Goal: Complete application form: Complete application form

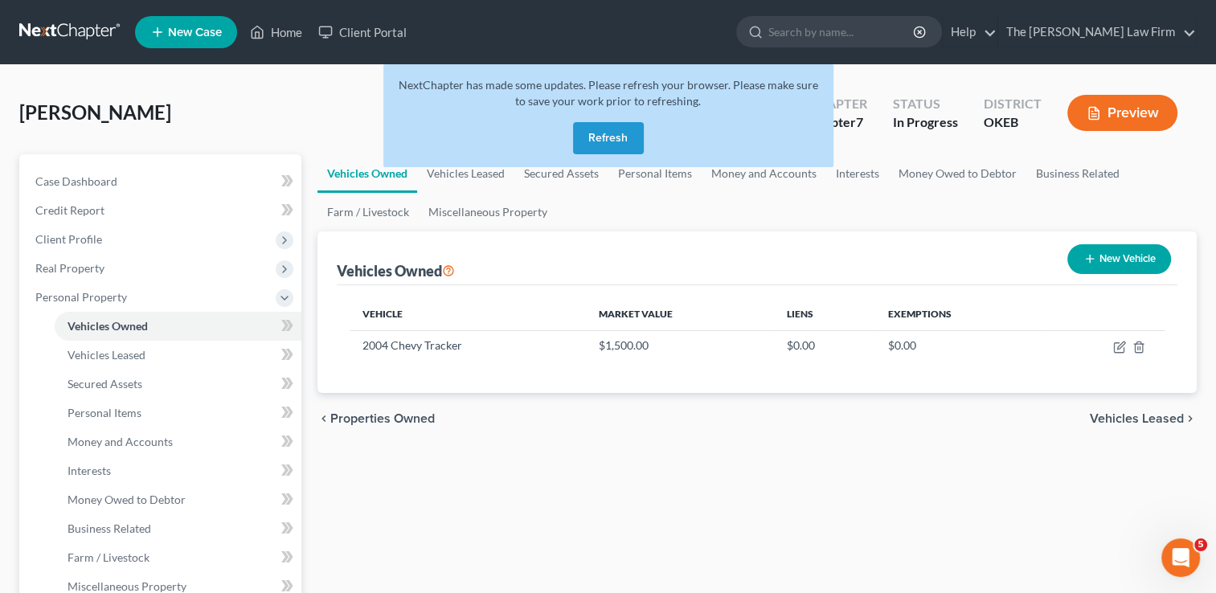
click at [62, 31] on link at bounding box center [70, 32] width 103 height 29
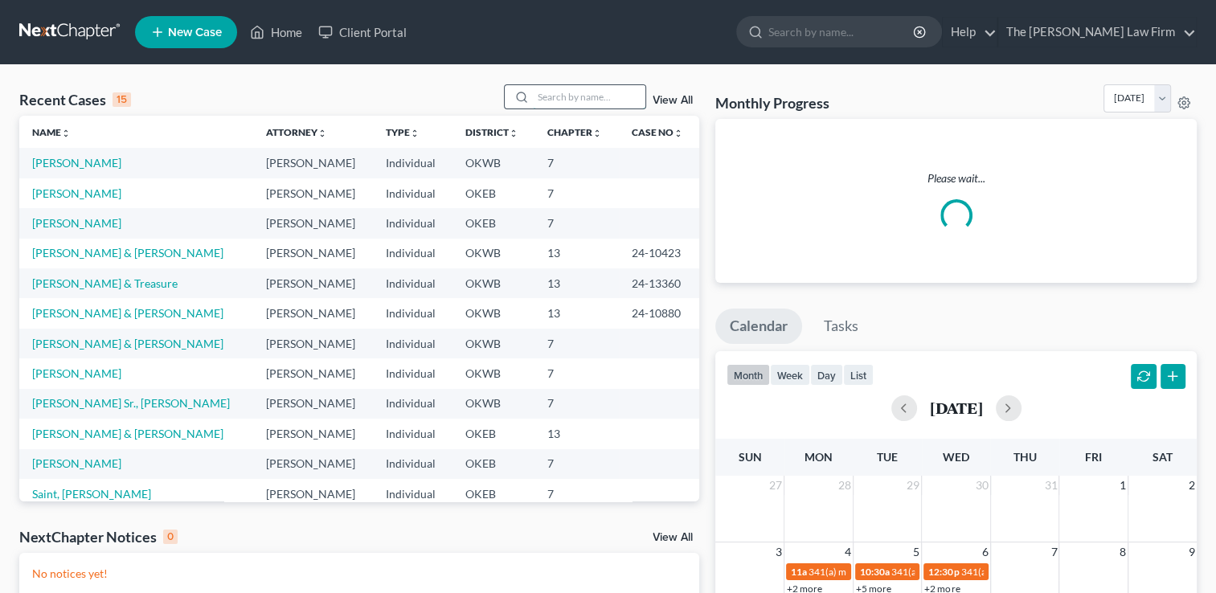
click at [564, 95] on input "search" at bounding box center [589, 96] width 113 height 23
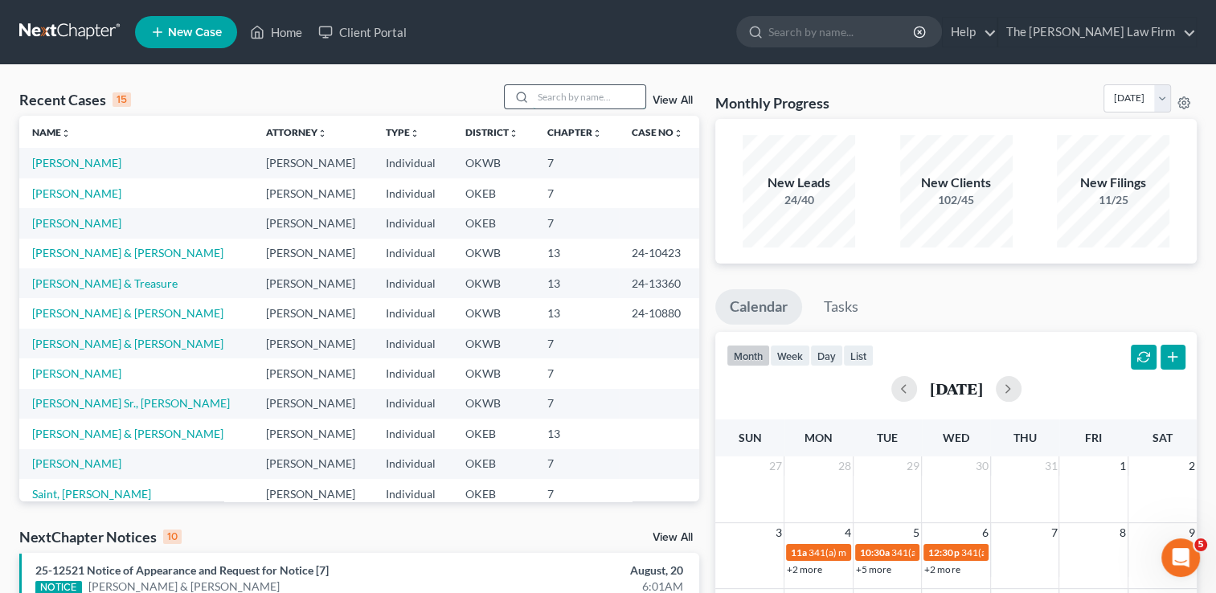
click at [576, 95] on input "search" at bounding box center [589, 96] width 113 height 23
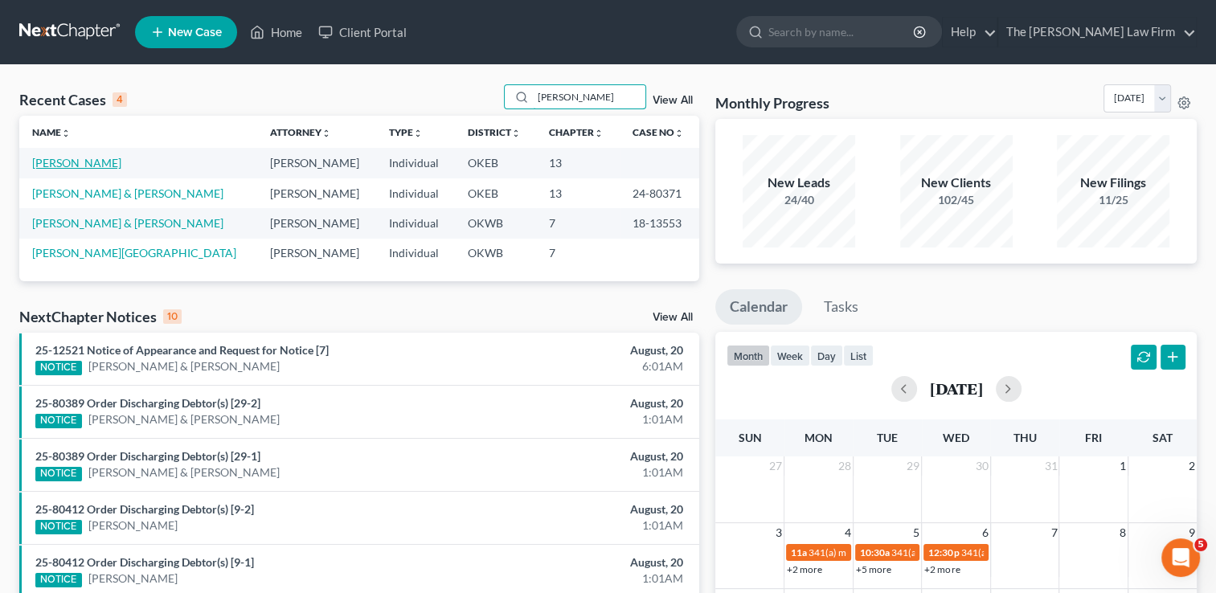
type input "[PERSON_NAME]"
click at [68, 162] on link "[PERSON_NAME]" at bounding box center [76, 163] width 89 height 14
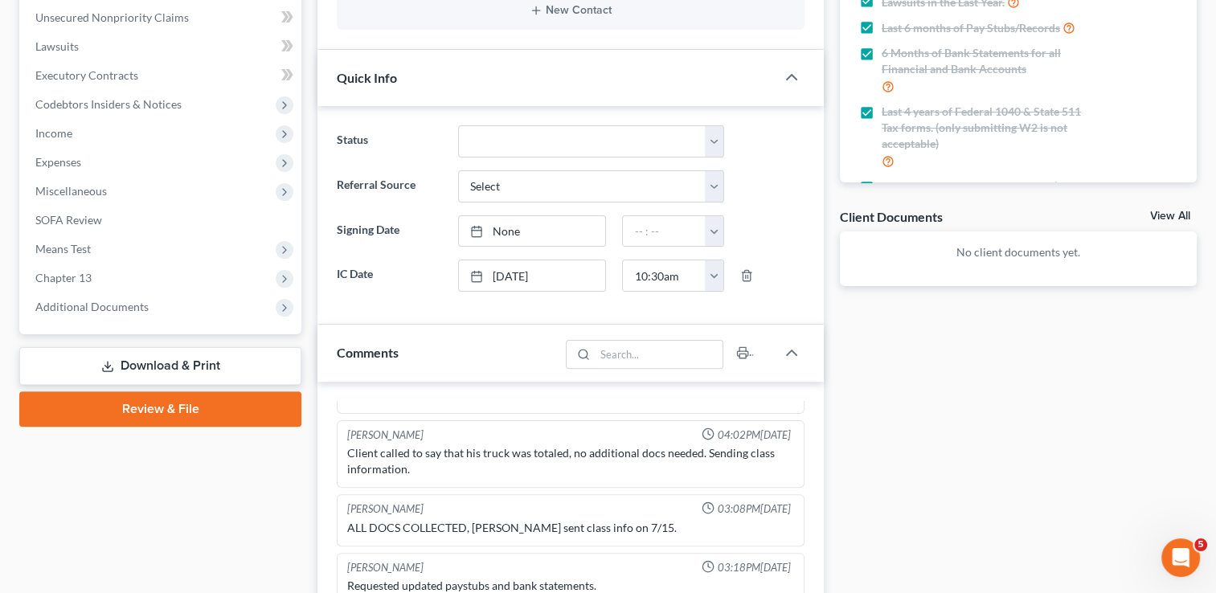
scroll to position [402, 0]
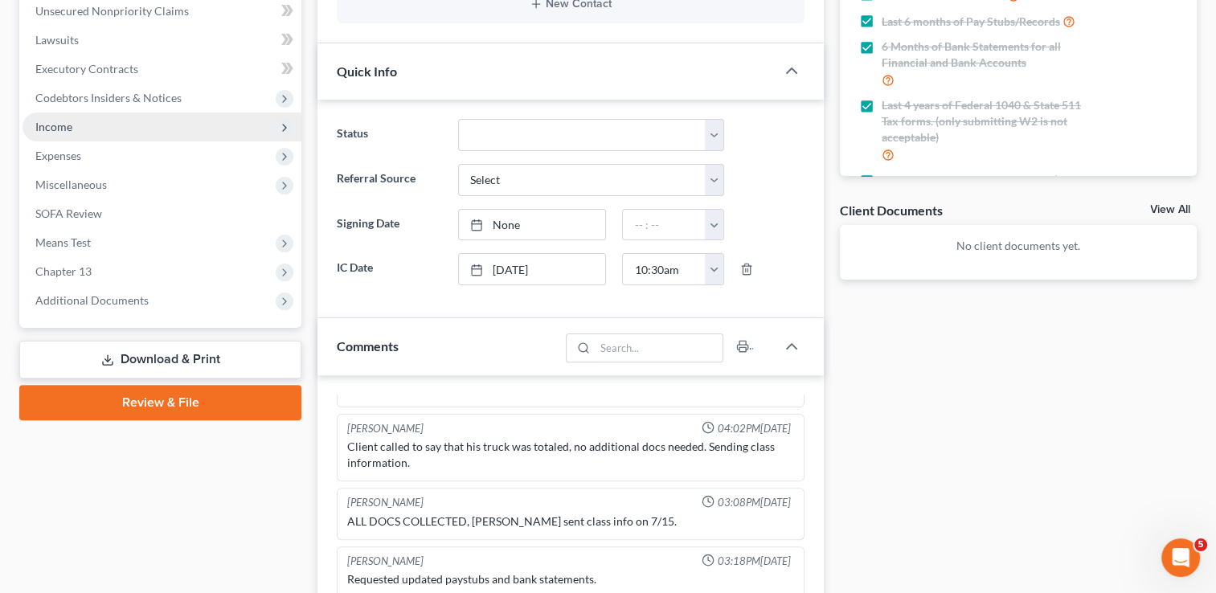
click at [84, 131] on span "Income" at bounding box center [162, 127] width 279 height 29
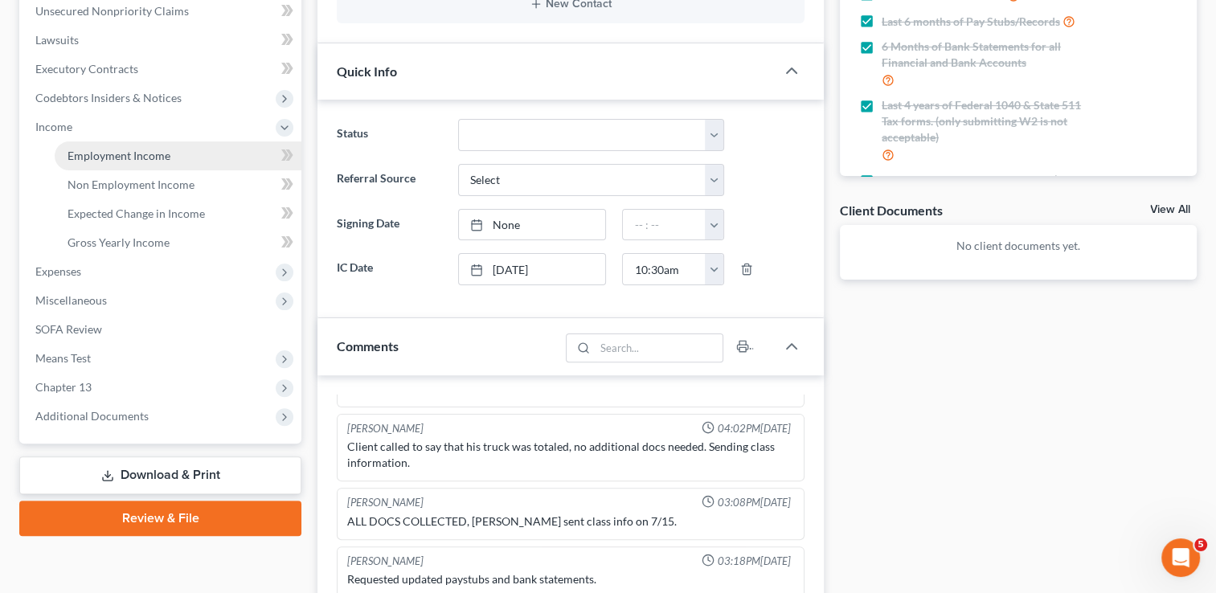
click at [117, 158] on span "Employment Income" at bounding box center [119, 156] width 103 height 14
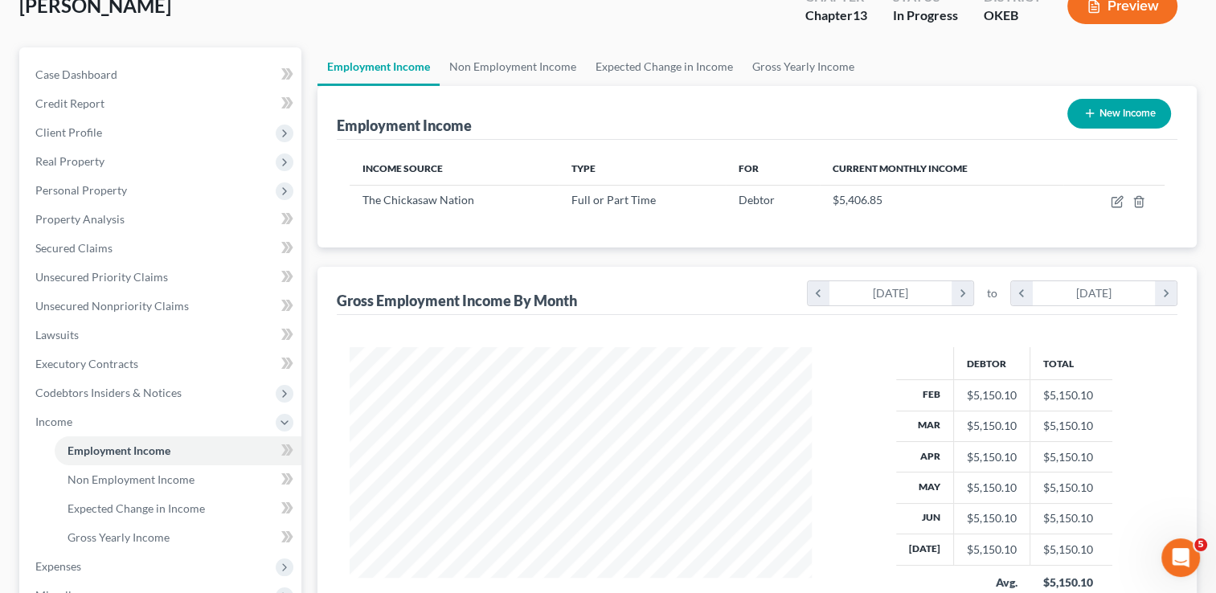
scroll to position [83, 0]
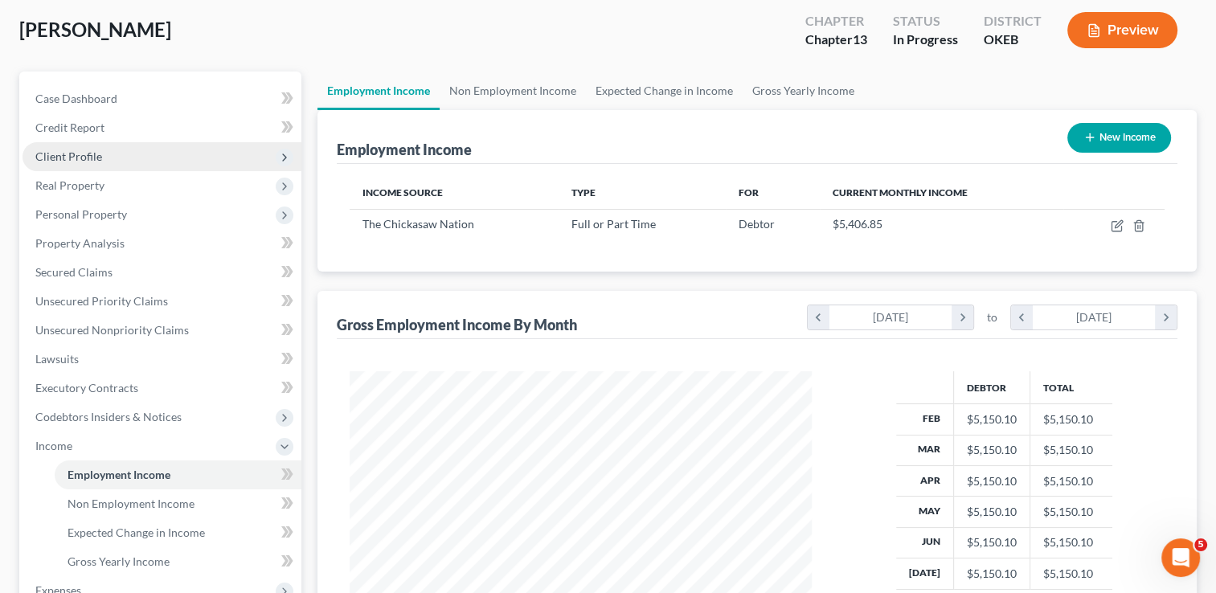
click at [103, 150] on span "Client Profile" at bounding box center [162, 156] width 279 height 29
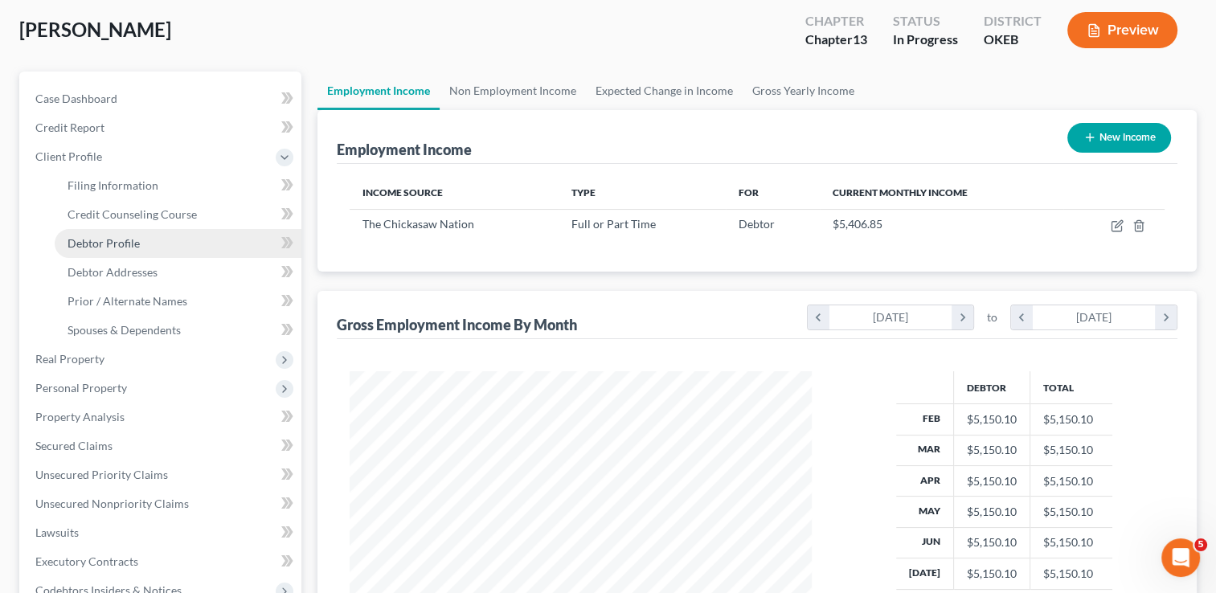
click at [154, 242] on link "Debtor Profile" at bounding box center [178, 243] width 247 height 29
select select "0"
select select "1"
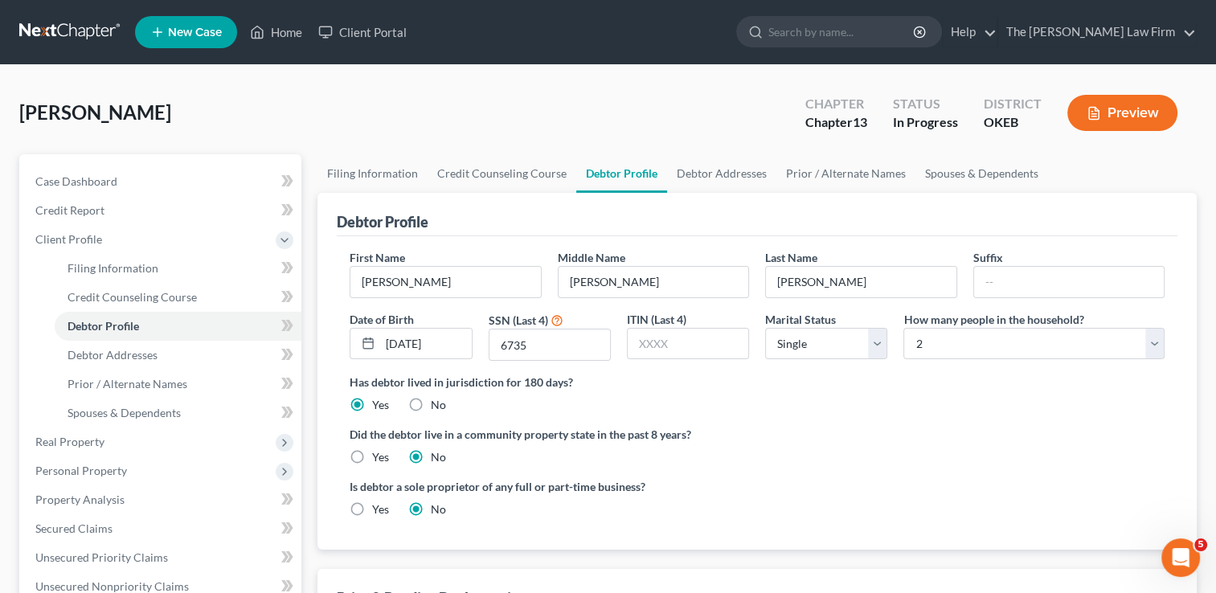
radio input "true"
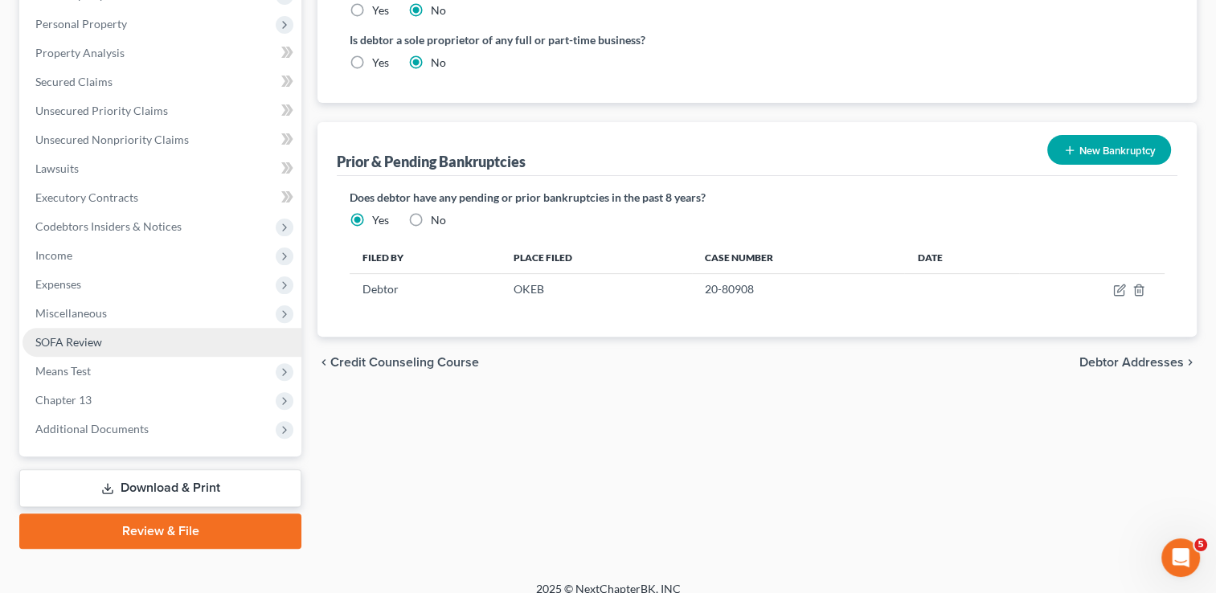
scroll to position [462, 0]
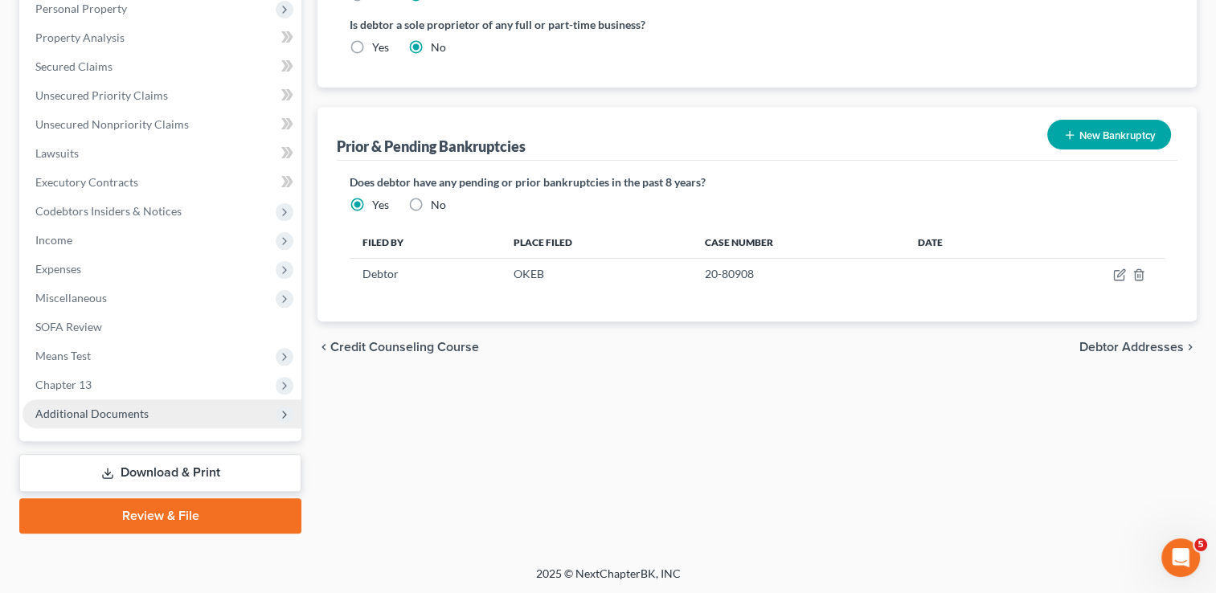
click at [108, 416] on span "Additional Documents" at bounding box center [91, 414] width 113 height 14
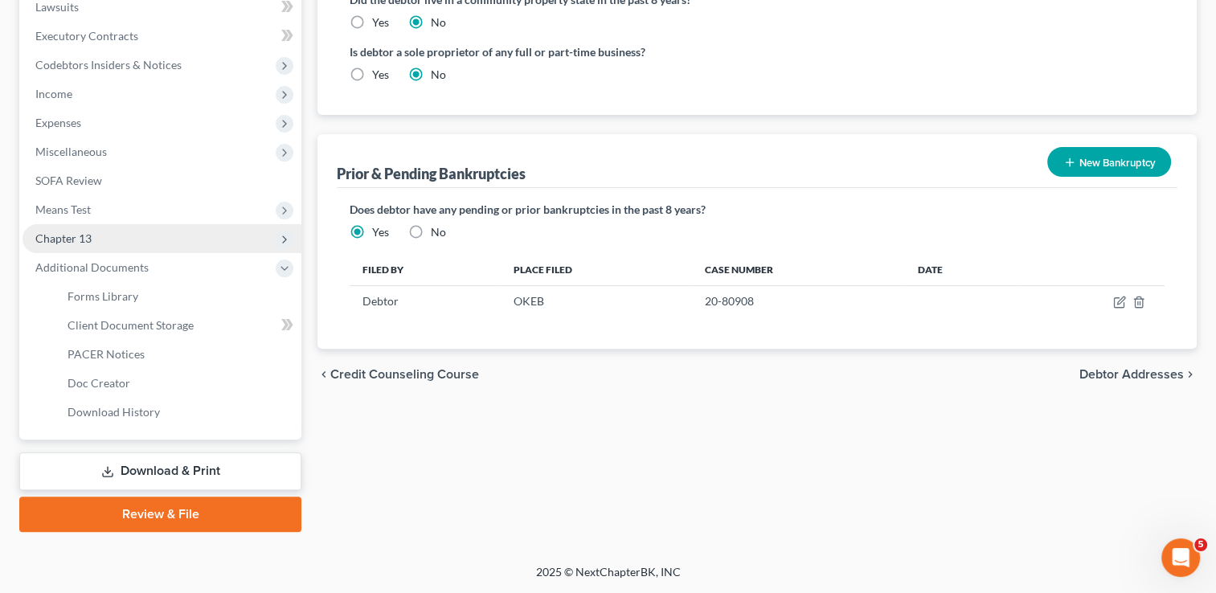
scroll to position [289, 0]
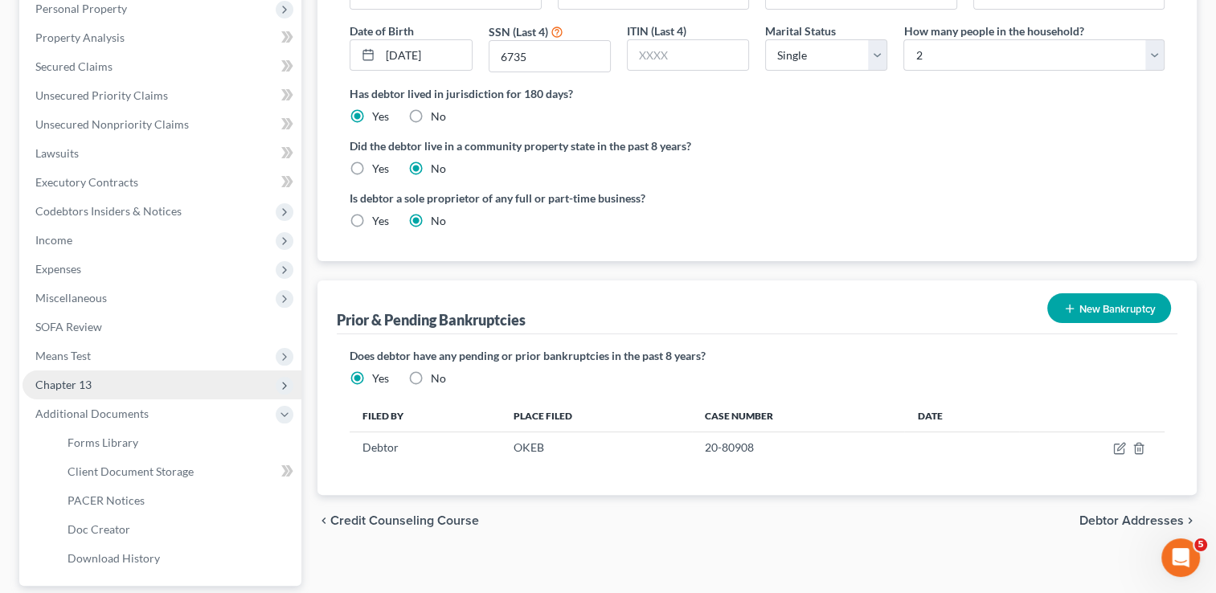
click at [96, 383] on span "Chapter 13" at bounding box center [162, 385] width 279 height 29
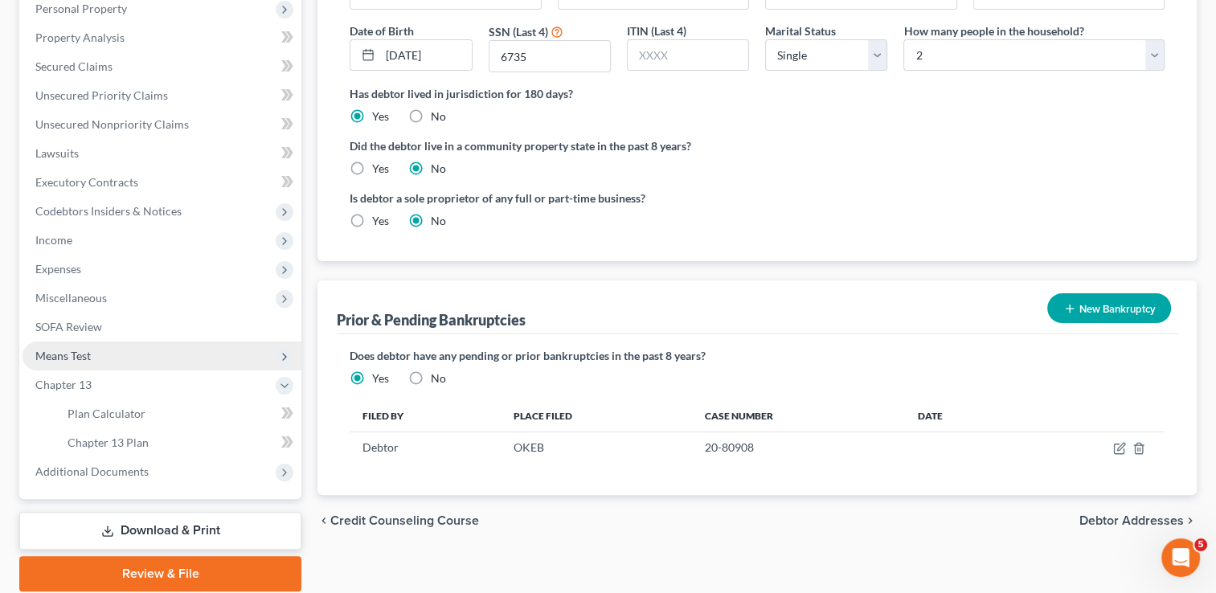
click at [100, 358] on span "Means Test" at bounding box center [162, 356] width 279 height 29
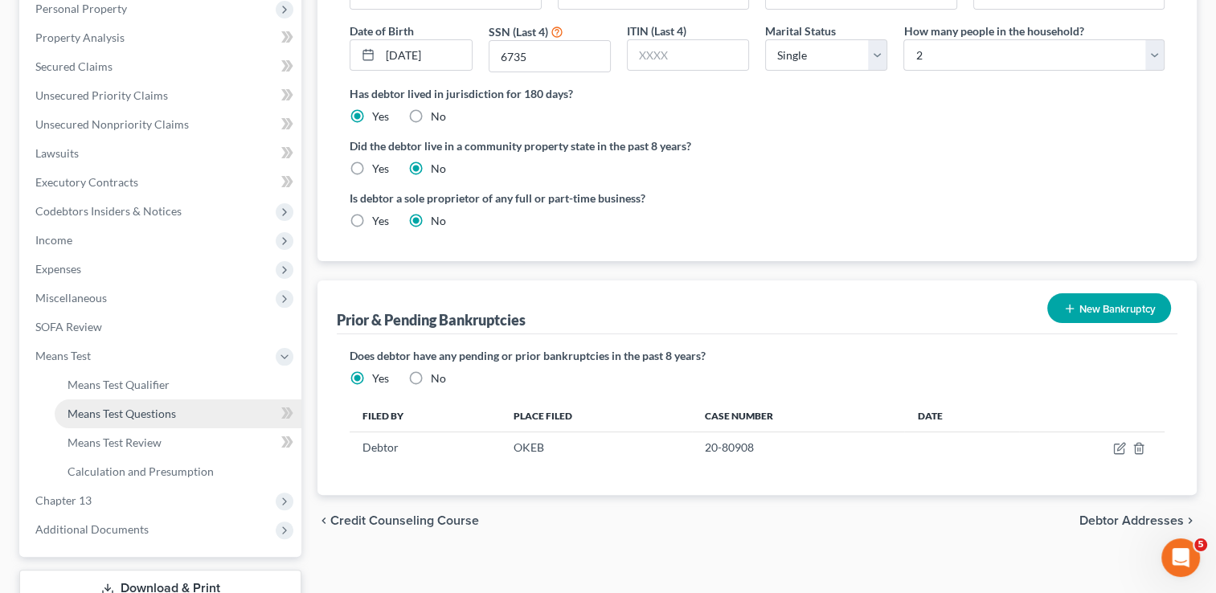
click at [121, 413] on span "Means Test Questions" at bounding box center [122, 414] width 109 height 14
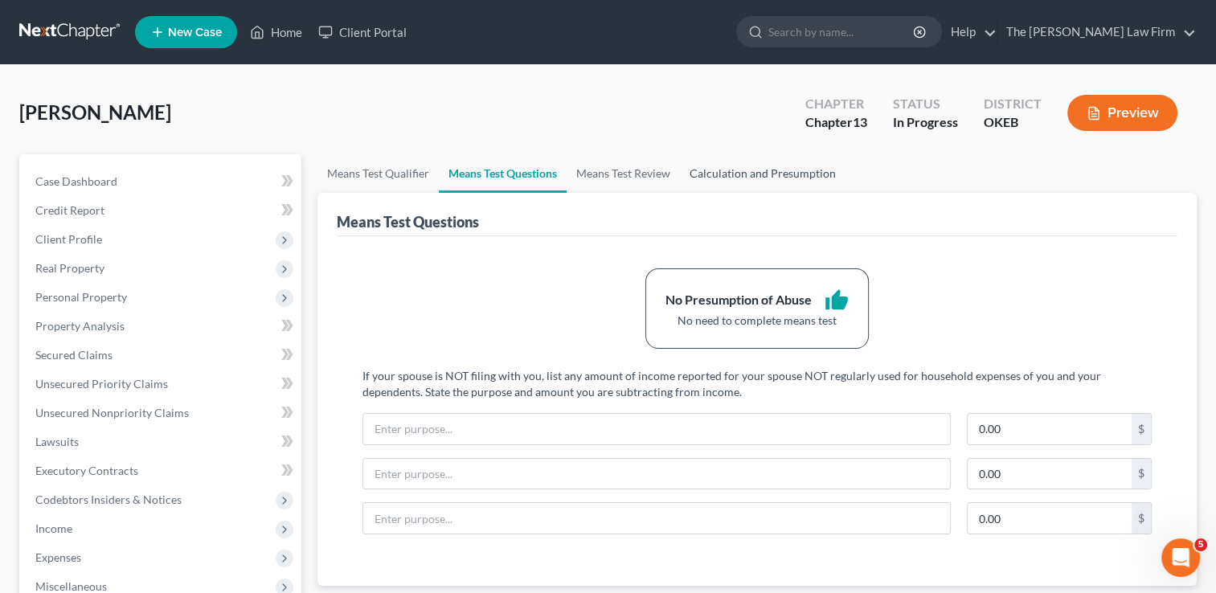
click at [784, 180] on link "Calculation and Presumption" at bounding box center [763, 173] width 166 height 39
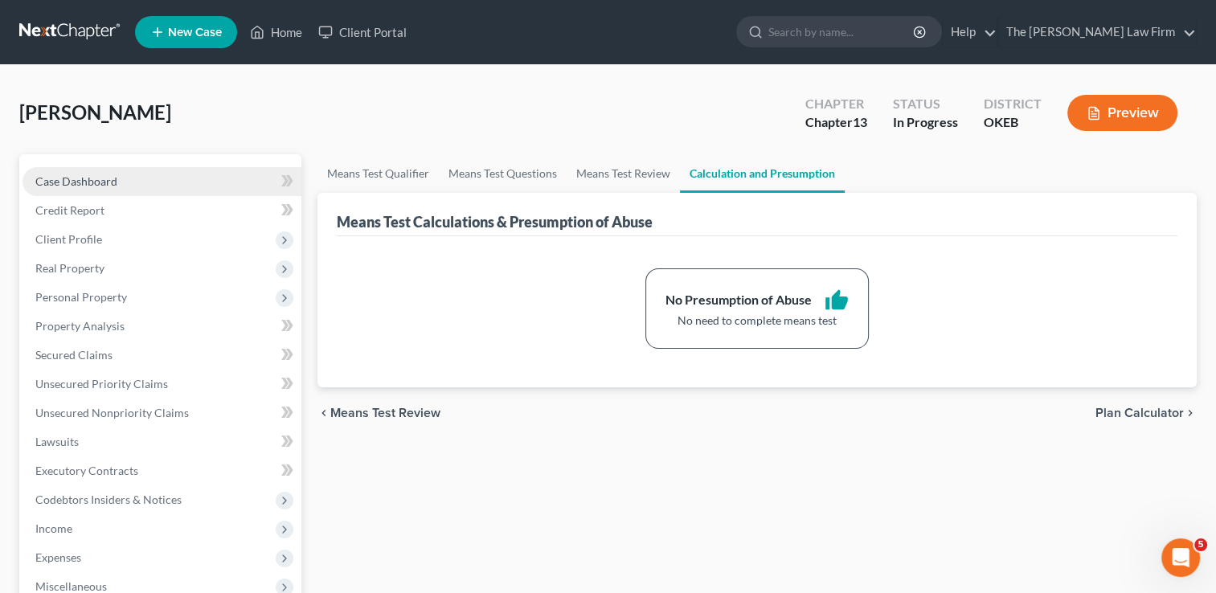
click at [154, 181] on link "Case Dashboard" at bounding box center [162, 181] width 279 height 29
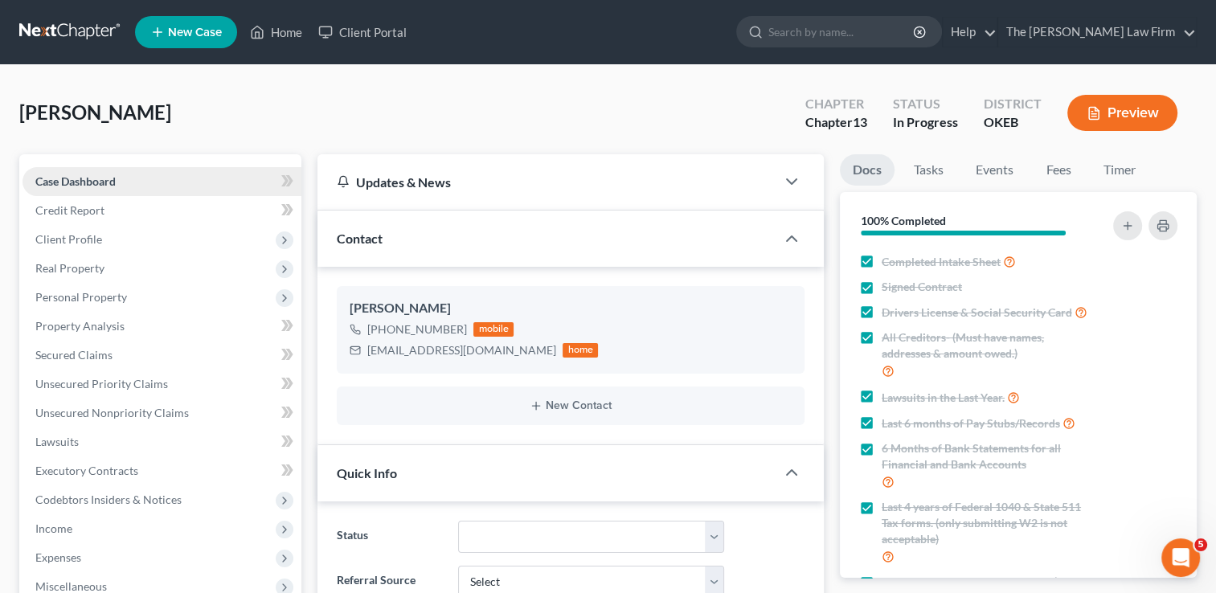
scroll to position [703, 0]
click at [117, 232] on span "Client Profile" at bounding box center [162, 239] width 279 height 29
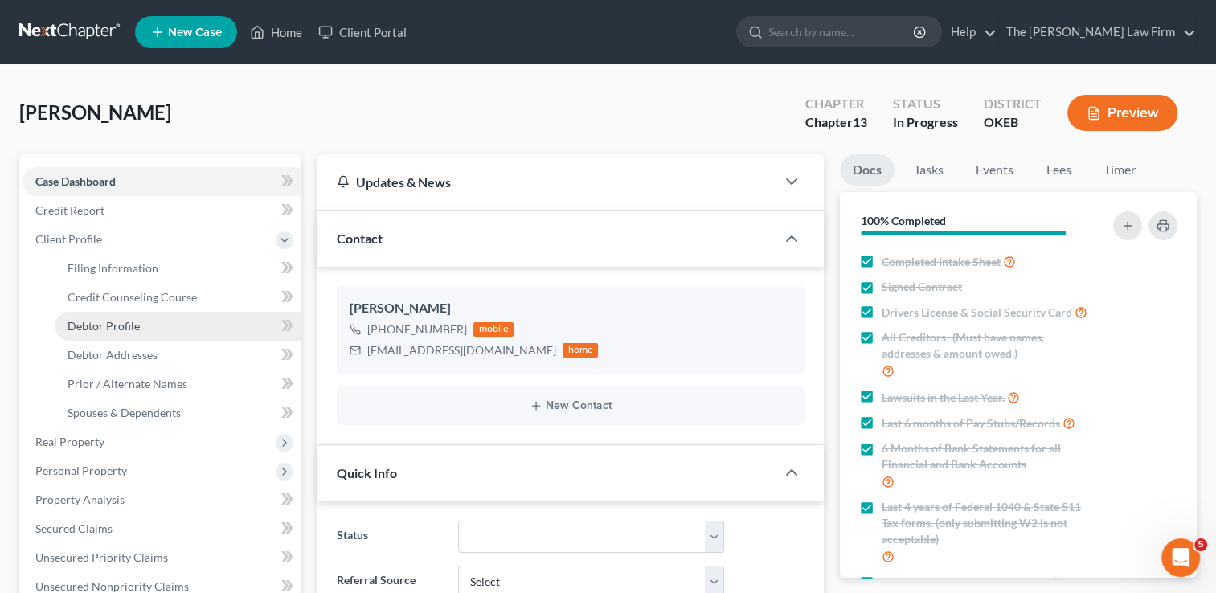
click at [116, 323] on span "Debtor Profile" at bounding box center [104, 326] width 72 height 14
select select "0"
select select "1"
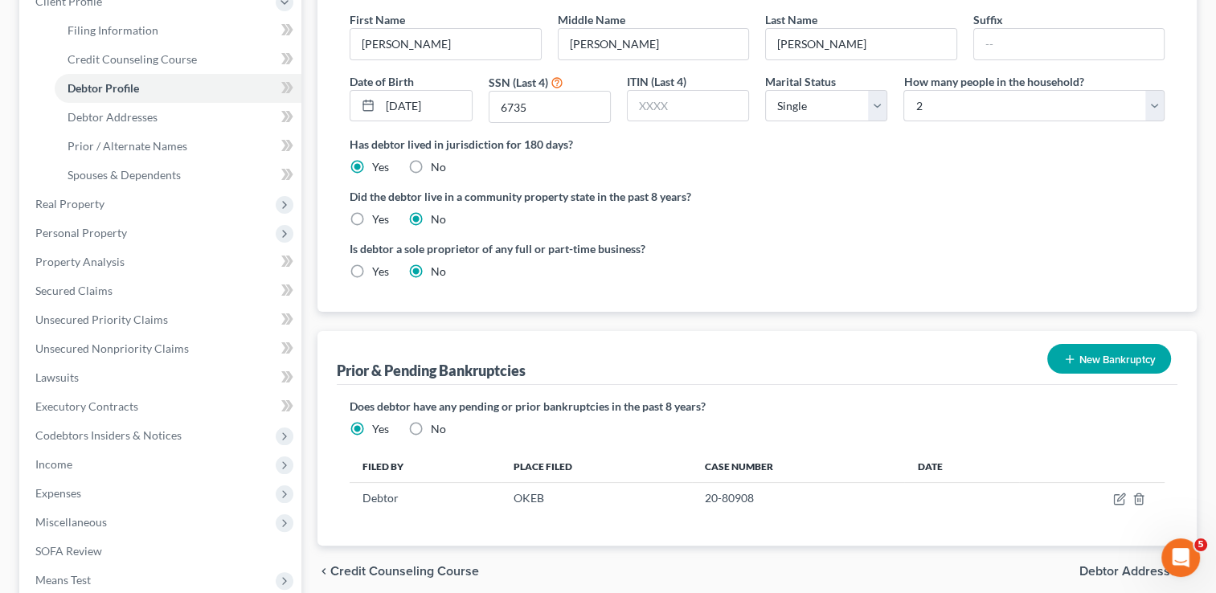
scroll to position [241, 0]
